Goal: Information Seeking & Learning: Learn about a topic

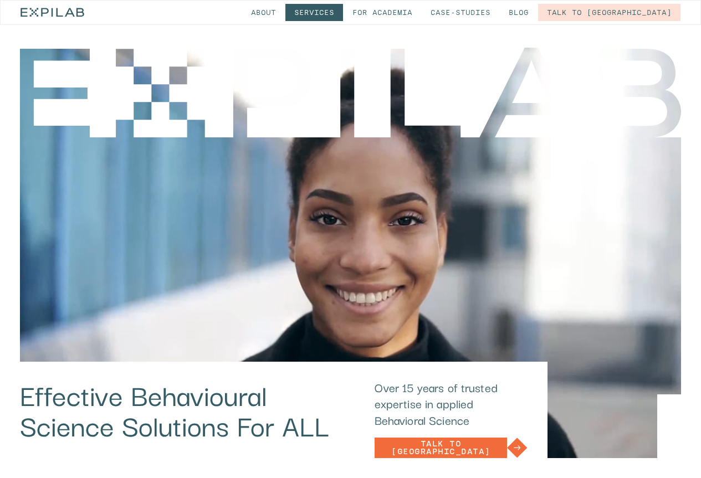
click at [343, 12] on link "Services" at bounding box center [314, 12] width 58 height 17
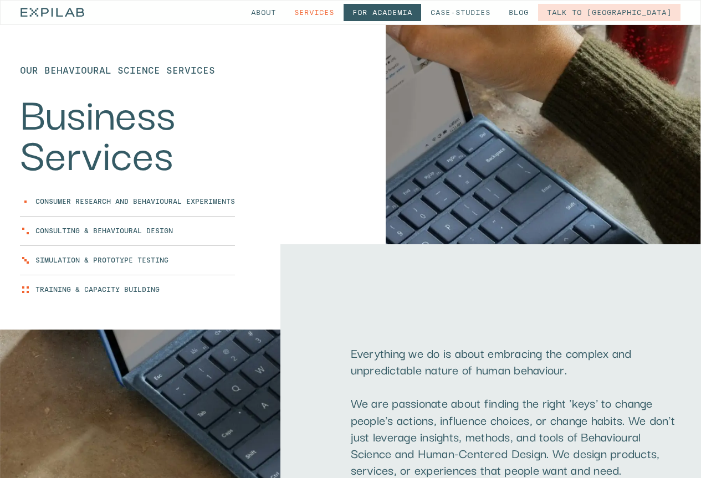
click at [421, 11] on link "for Academia" at bounding box center [383, 12] width 78 height 17
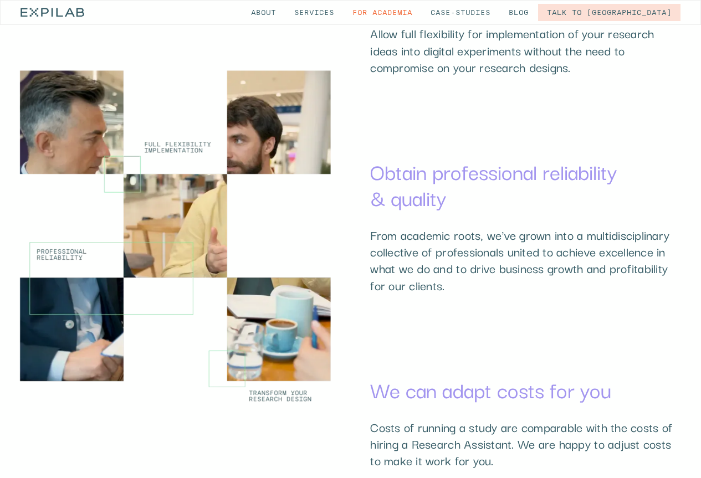
scroll to position [1885, 0]
